Goal: Task Accomplishment & Management: Manage account settings

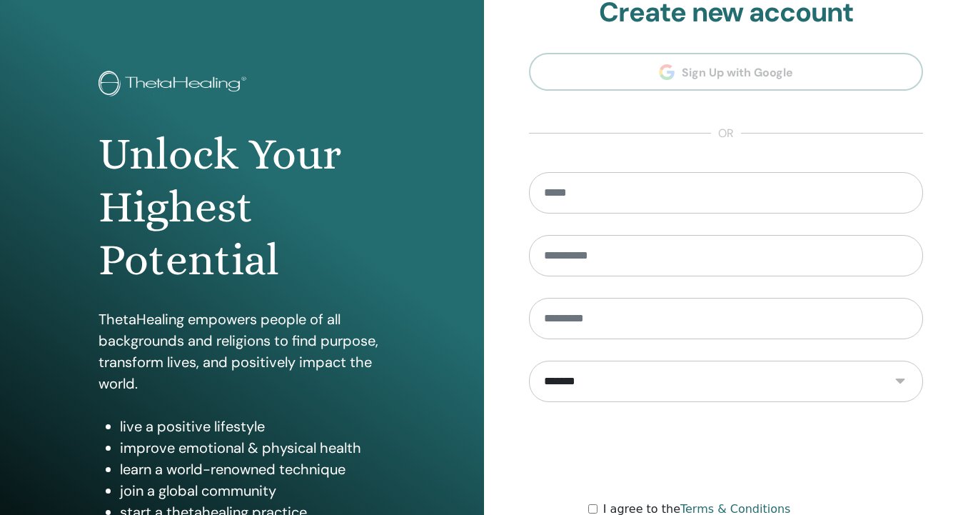
scroll to position [171, 0]
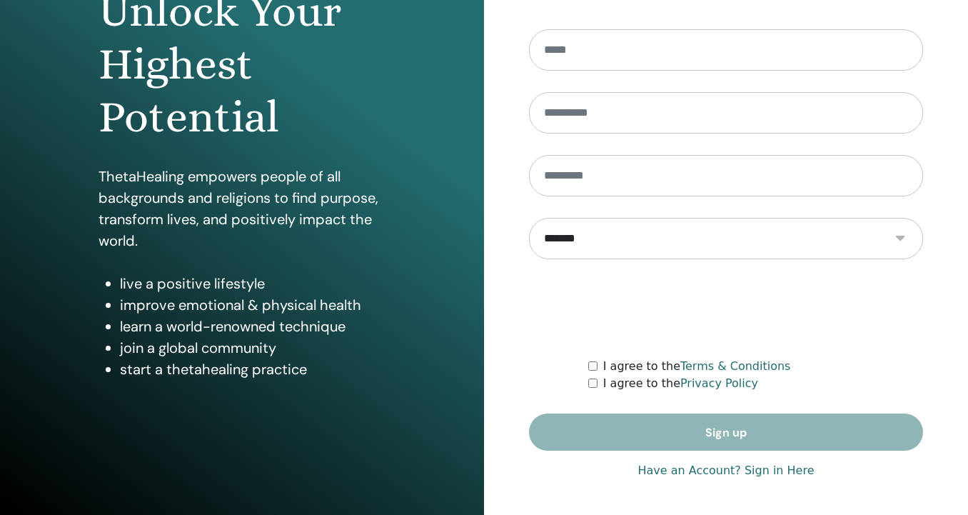
click at [781, 472] on link "Have an Account? Sign in Here" at bounding box center [725, 470] width 176 height 17
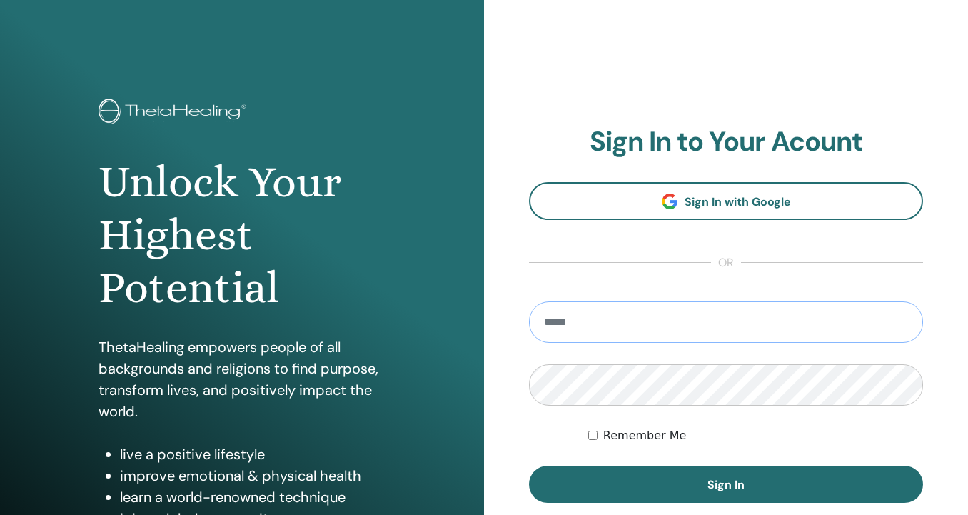
click at [585, 331] on input "email" at bounding box center [726, 321] width 394 height 41
type input "**********"
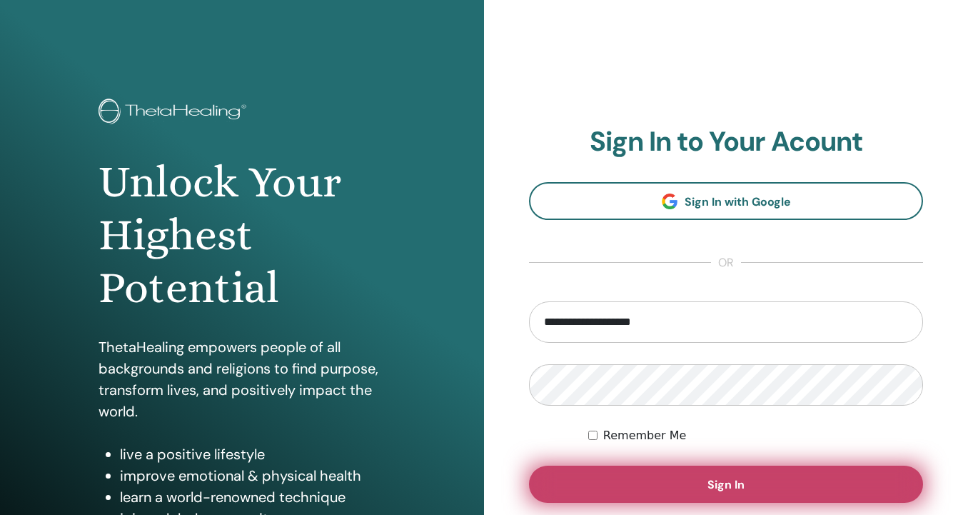
click at [721, 491] on span "Sign In" at bounding box center [725, 484] width 37 height 15
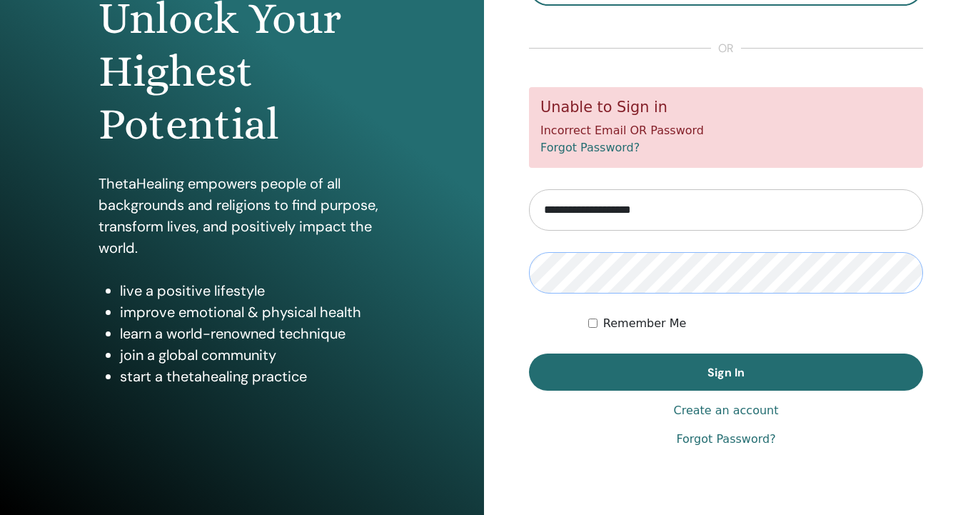
scroll to position [171, 0]
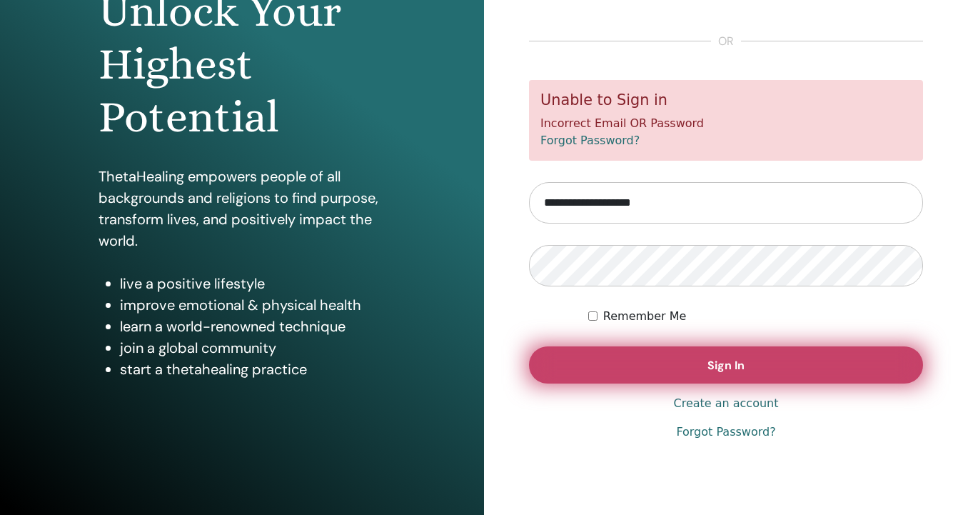
click at [734, 368] on span "Sign In" at bounding box center [725, 365] width 37 height 15
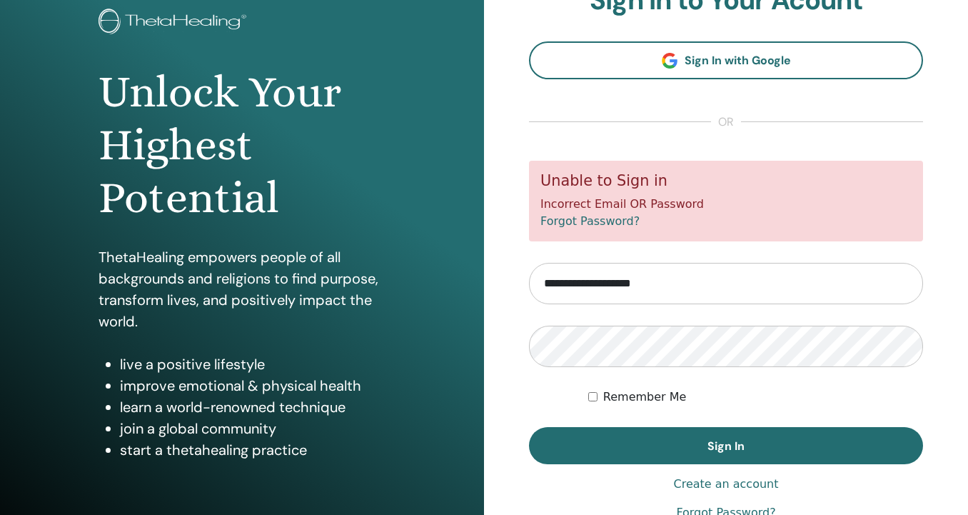
scroll to position [171, 0]
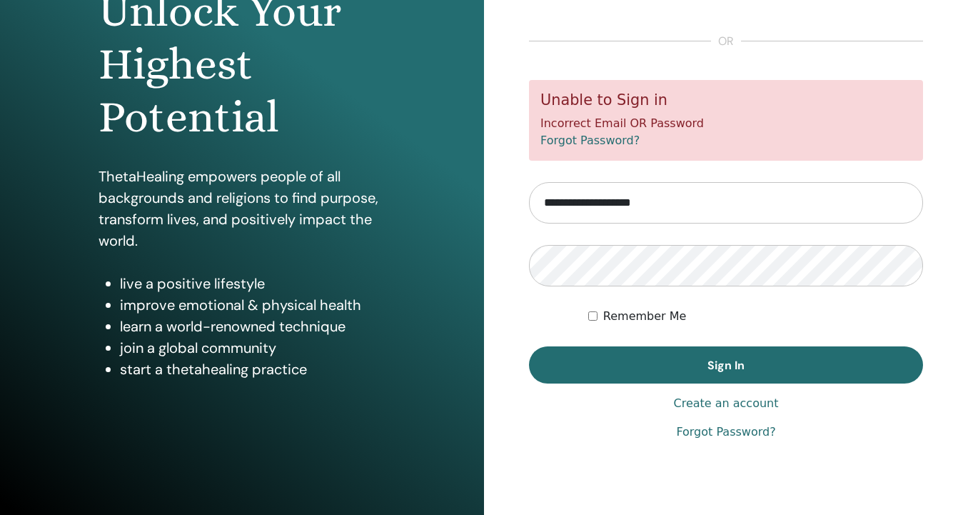
click at [703, 434] on link "Forgot Password?" at bounding box center [725, 431] width 99 height 17
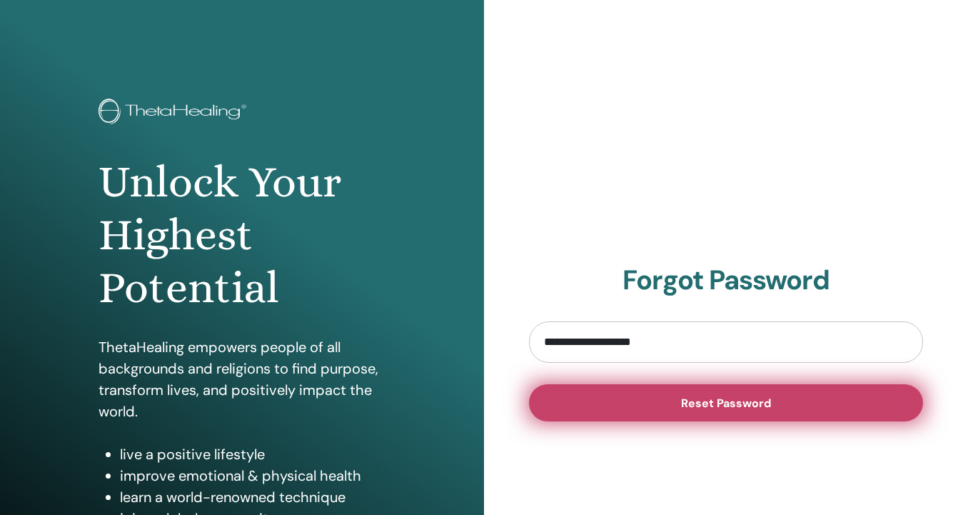
type input "**********"
click at [696, 400] on span "Reset Password" at bounding box center [726, 402] width 90 height 15
